Goal: Transaction & Acquisition: Obtain resource

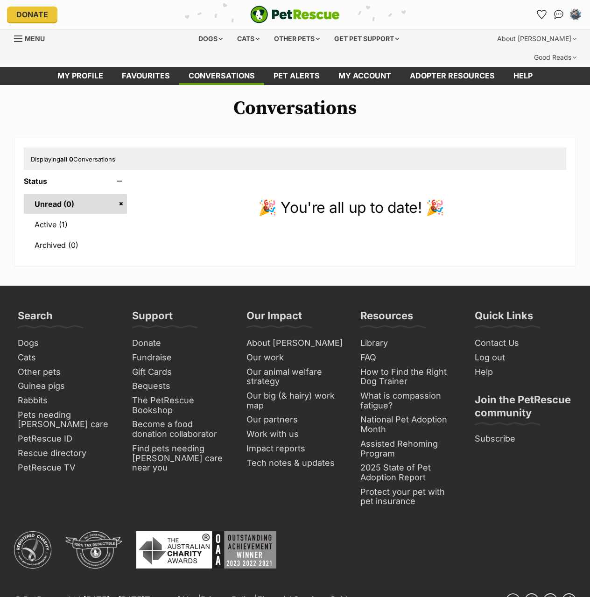
click at [66, 215] on link "Active (1)" at bounding box center [75, 225] width 103 height 20
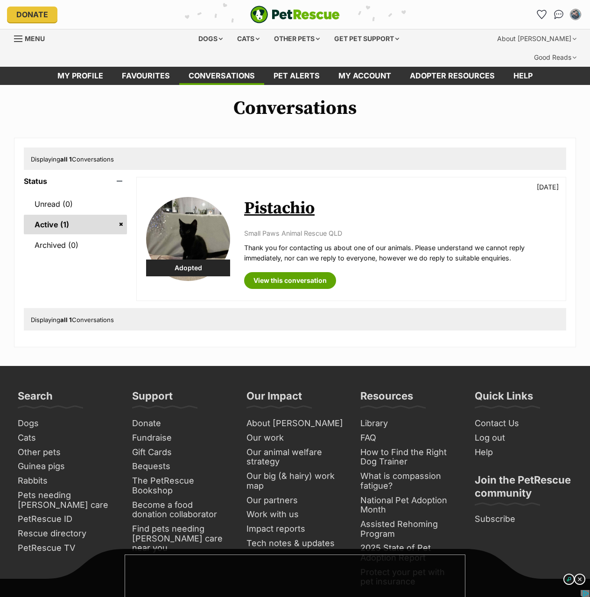
click at [137, 111] on div "Conversations Displaying all 1 Conversations Status Unread (0) Active (1) Archi…" at bounding box center [295, 222] width 590 height 250
click at [25, 33] on link "Menu" at bounding box center [32, 37] width 37 height 17
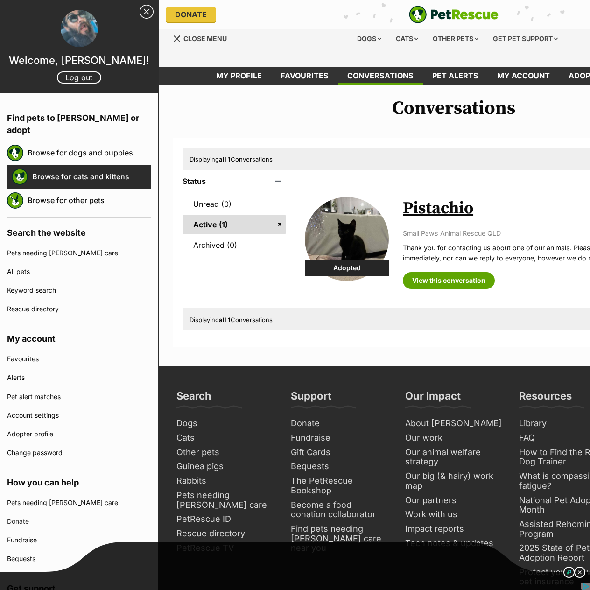
click at [101, 167] on link "Browse for cats and kittens" at bounding box center [91, 177] width 119 height 20
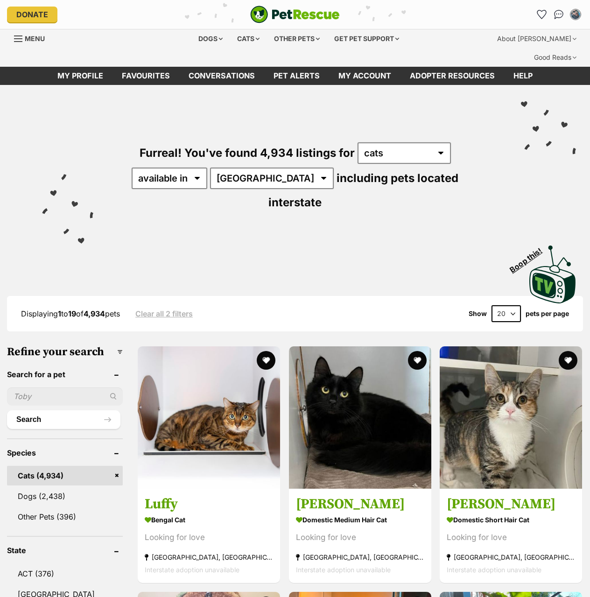
click at [67, 387] on input "text" at bounding box center [65, 396] width 116 height 18
type input "walnut"
click at [7, 410] on button "Search" at bounding box center [63, 419] width 113 height 19
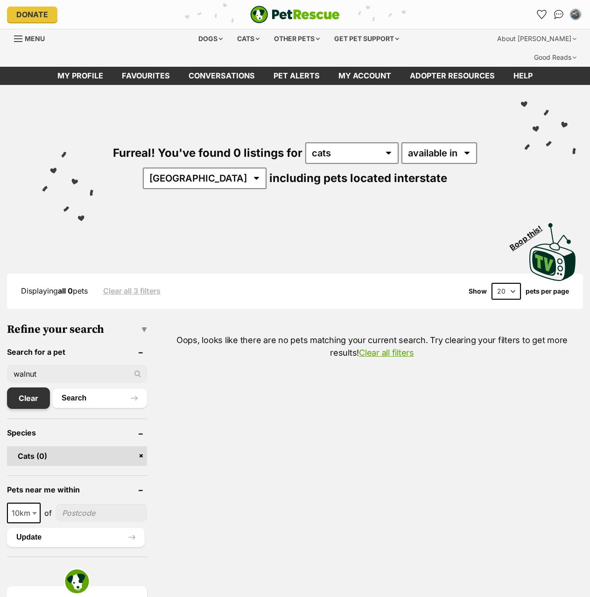
click at [29, 387] on link "Clear" at bounding box center [28, 397] width 43 height 21
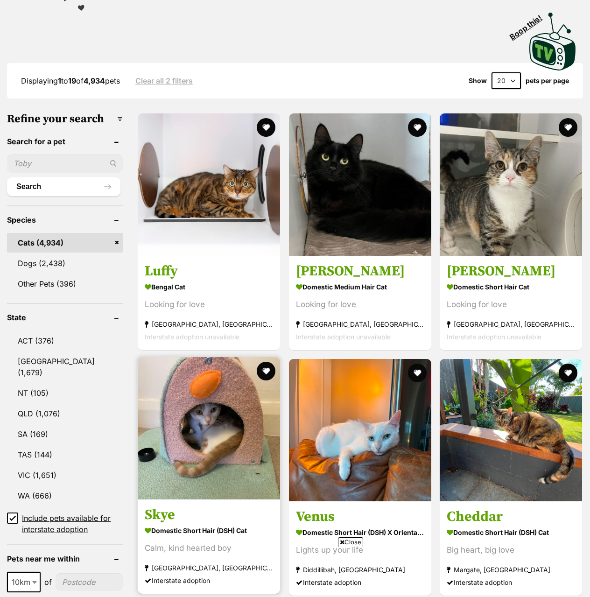
scroll to position [419, 0]
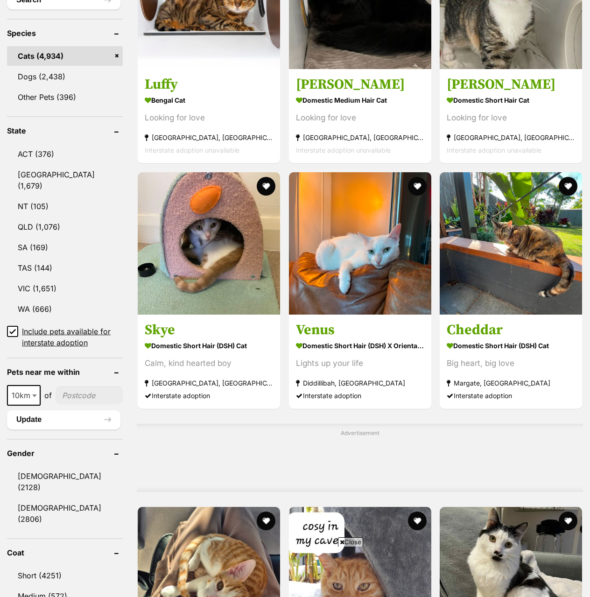
click at [94, 386] on input"] "postcode" at bounding box center [89, 395] width 67 height 18
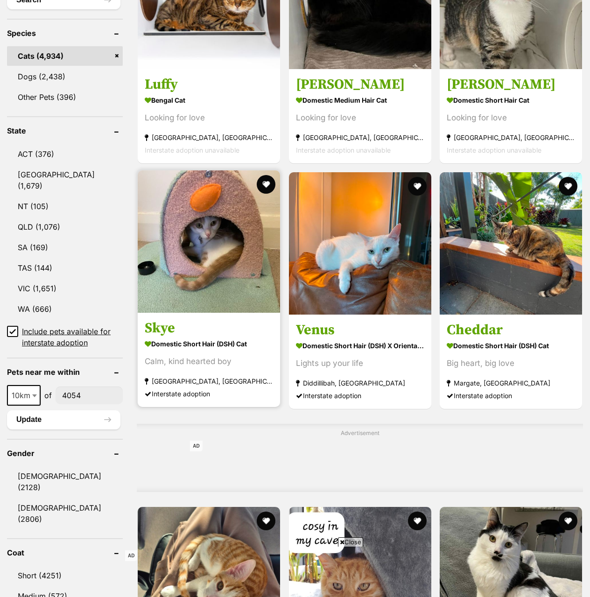
type input"] "4054"
click at [7, 0] on button "Search" at bounding box center [63, 0] width 113 height 19
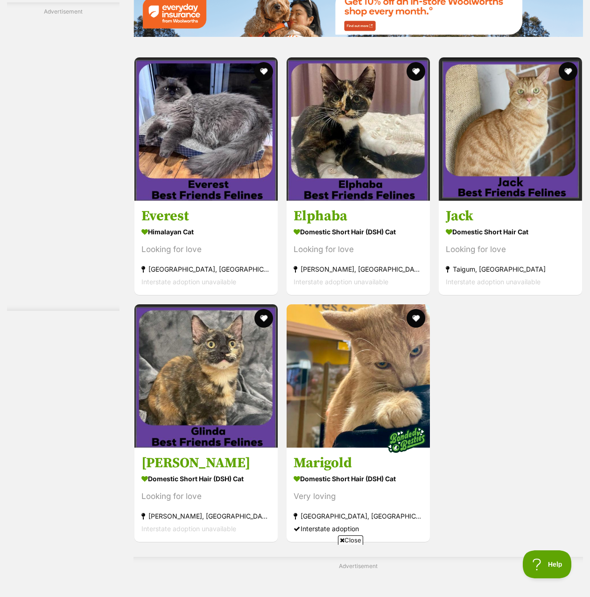
scroll to position [1912, 0]
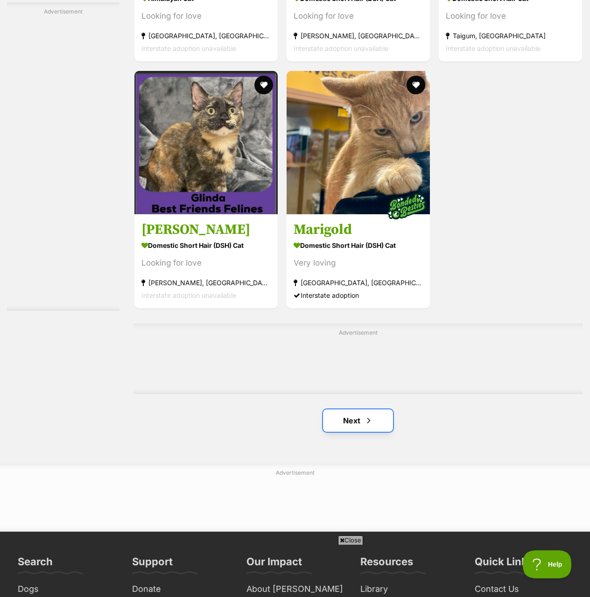
click at [366, 415] on span "Next page" at bounding box center [368, 420] width 9 height 11
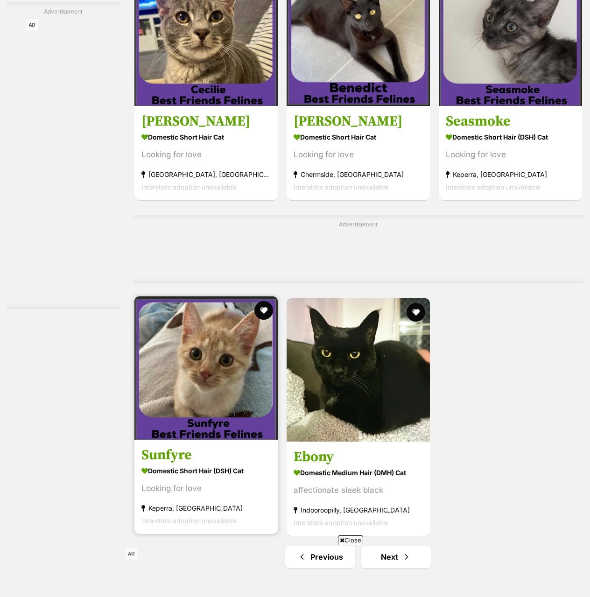
scroll to position [1959, 0]
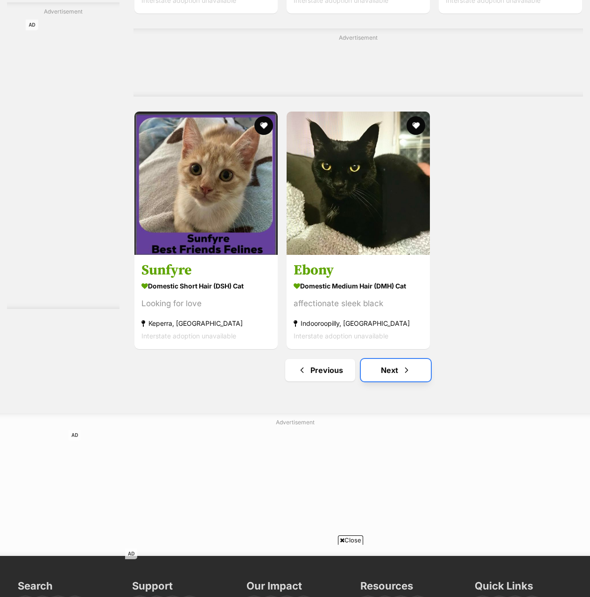
click at [401, 359] on link "Next" at bounding box center [396, 370] width 70 height 22
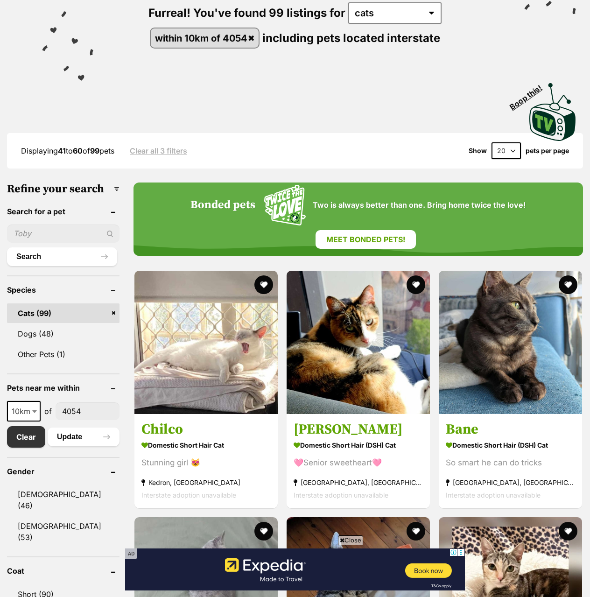
scroll to position [280, 0]
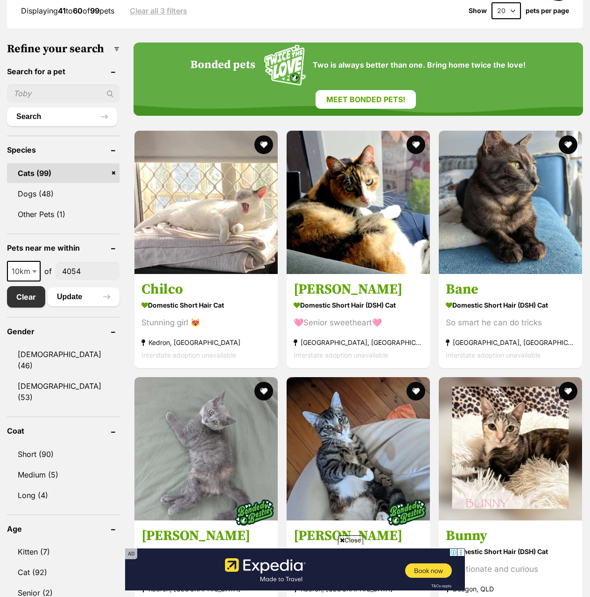
click at [91, 262] on input"] "4054" at bounding box center [88, 271] width 64 height 18
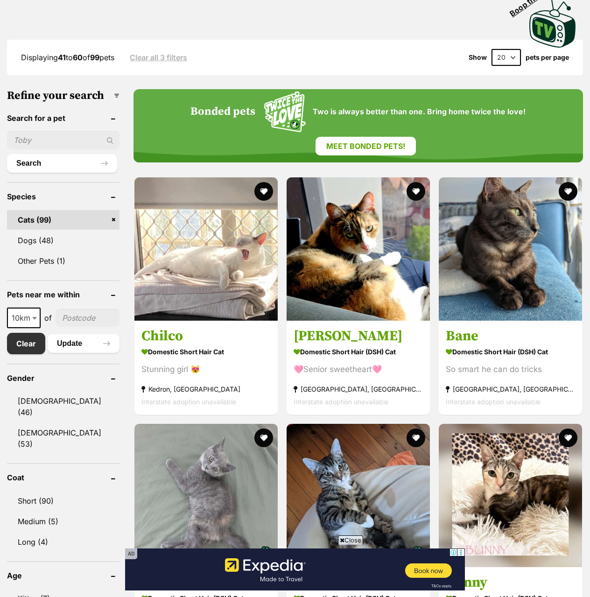
scroll to position [140, 0]
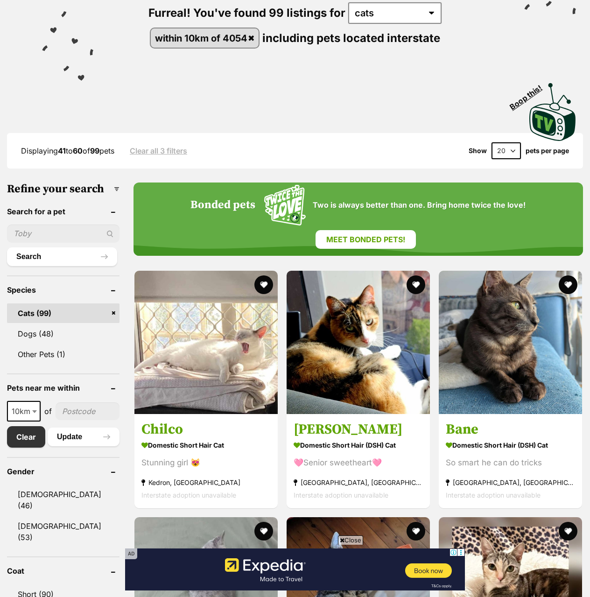
click at [57, 224] on input "text" at bounding box center [63, 233] width 112 height 18
click at [75, 402] on input"] "postcode" at bounding box center [88, 411] width 64 height 18
type input"] "4054"
click at [36, 401] on span at bounding box center [35, 411] width 9 height 21
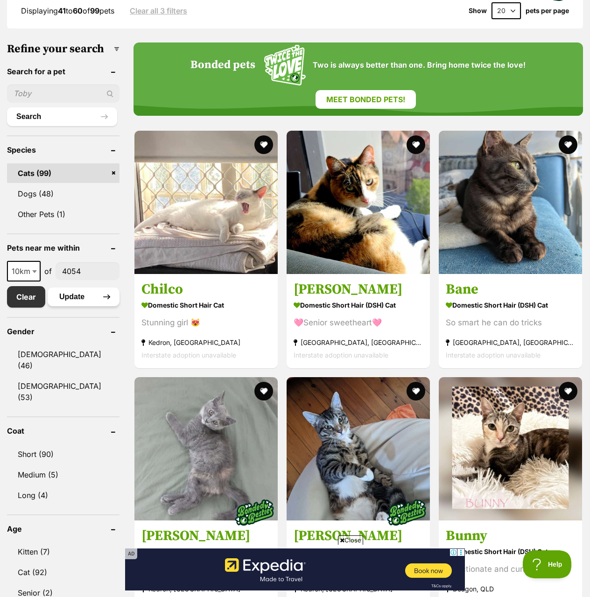
click at [78, 287] on button "Update" at bounding box center [84, 296] width 72 height 19
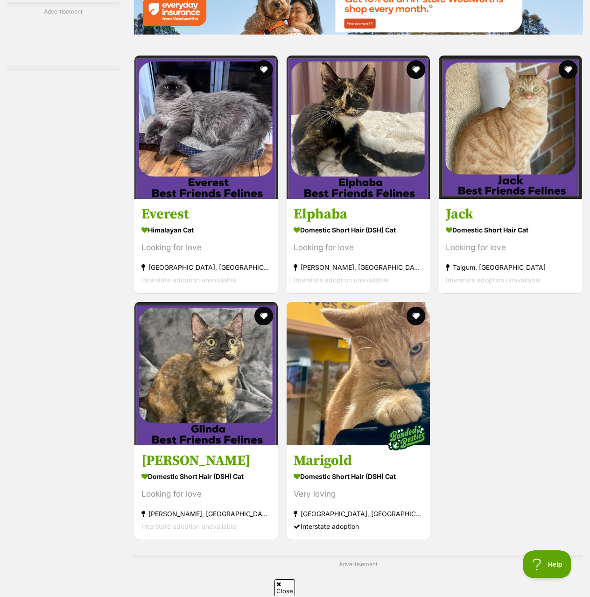
scroll to position [1912, 0]
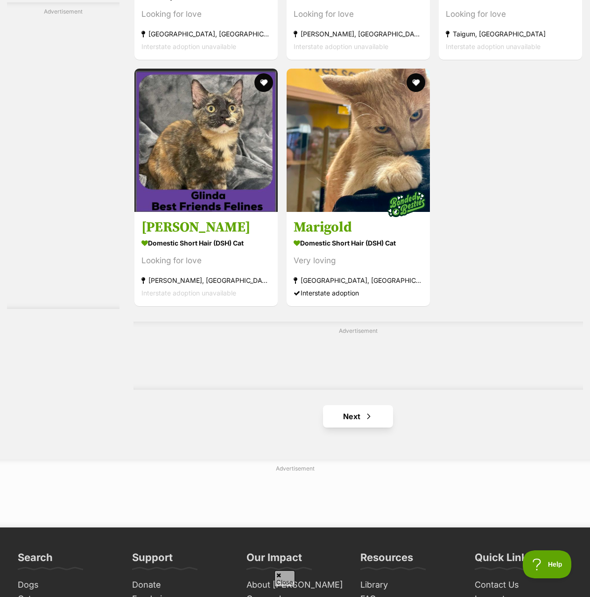
click at [340, 405] on link "Next" at bounding box center [358, 416] width 70 height 22
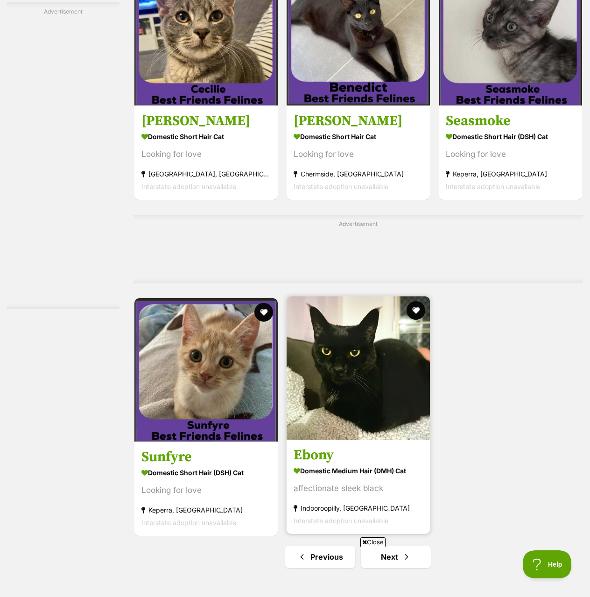
scroll to position [1819, 0]
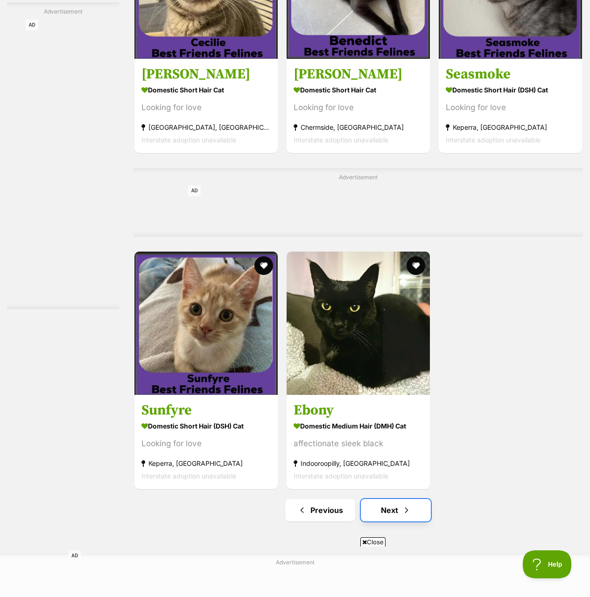
click at [399, 499] on link "Next" at bounding box center [396, 510] width 70 height 22
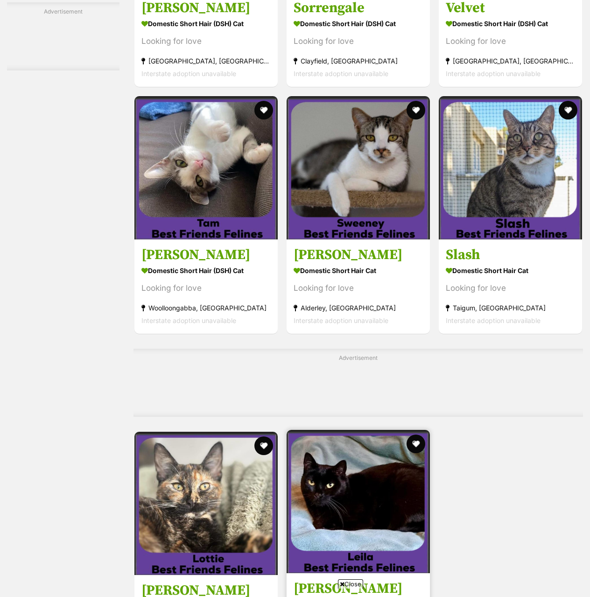
scroll to position [1959, 0]
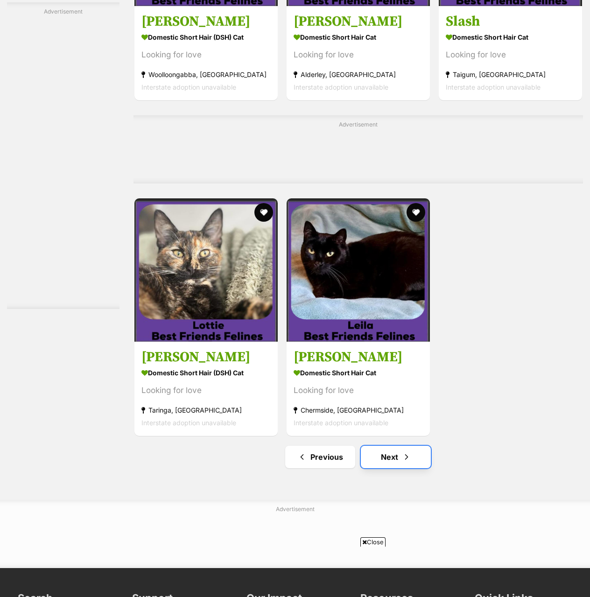
click at [390, 445] on link "Next" at bounding box center [396, 456] width 70 height 22
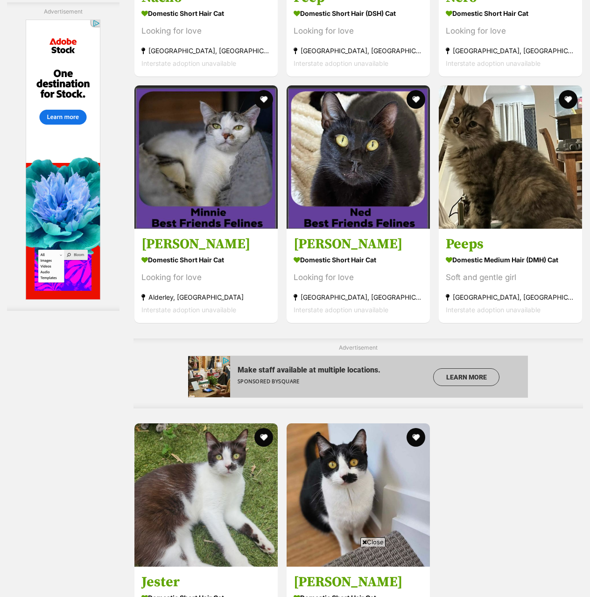
scroll to position [1912, 0]
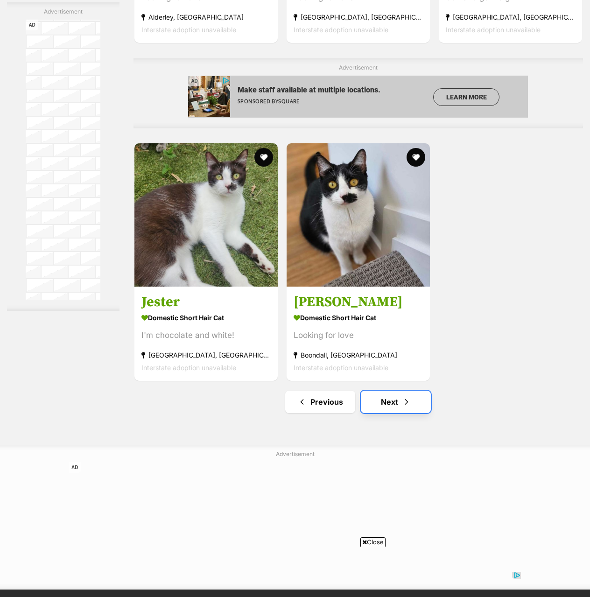
click at [393, 402] on link "Next" at bounding box center [396, 401] width 70 height 22
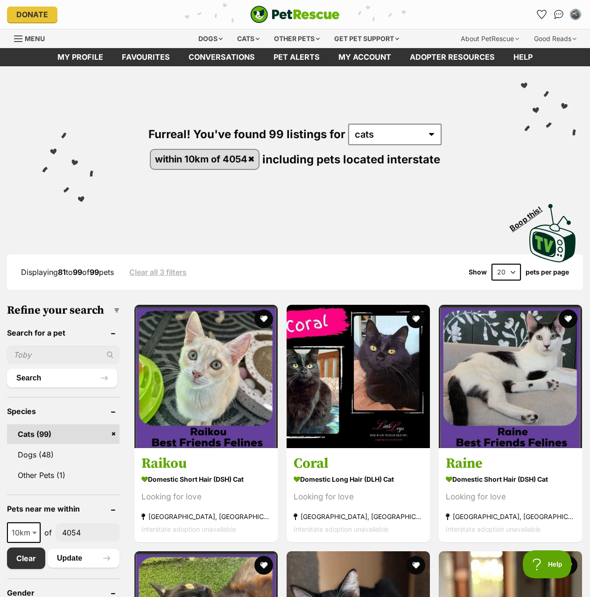
click at [34, 39] on span "Menu" at bounding box center [35, 39] width 20 height 8
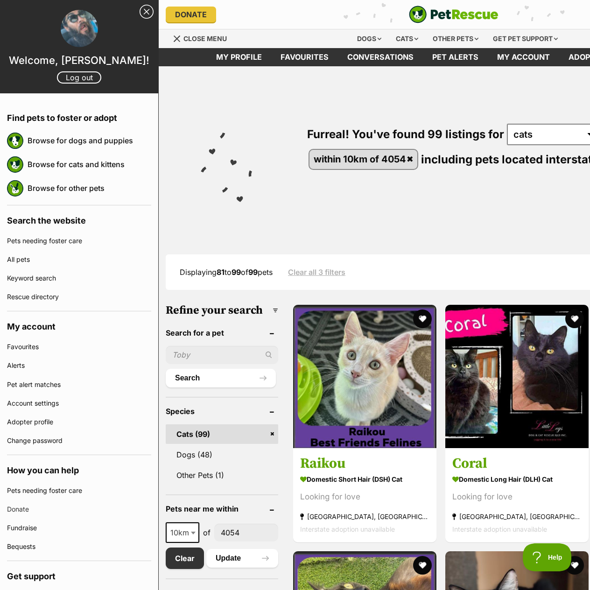
click at [140, 7] on link "Close Sidebar" at bounding box center [146, 12] width 14 height 14
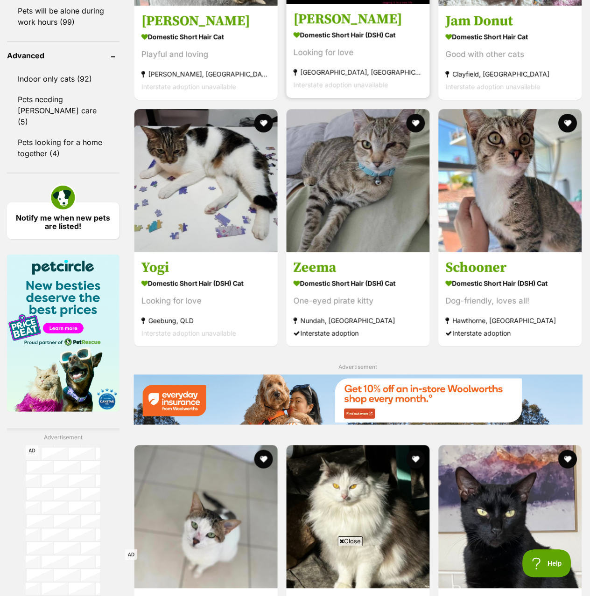
scroll to position [1073, 0]
